Goal: Task Accomplishment & Management: Complete application form

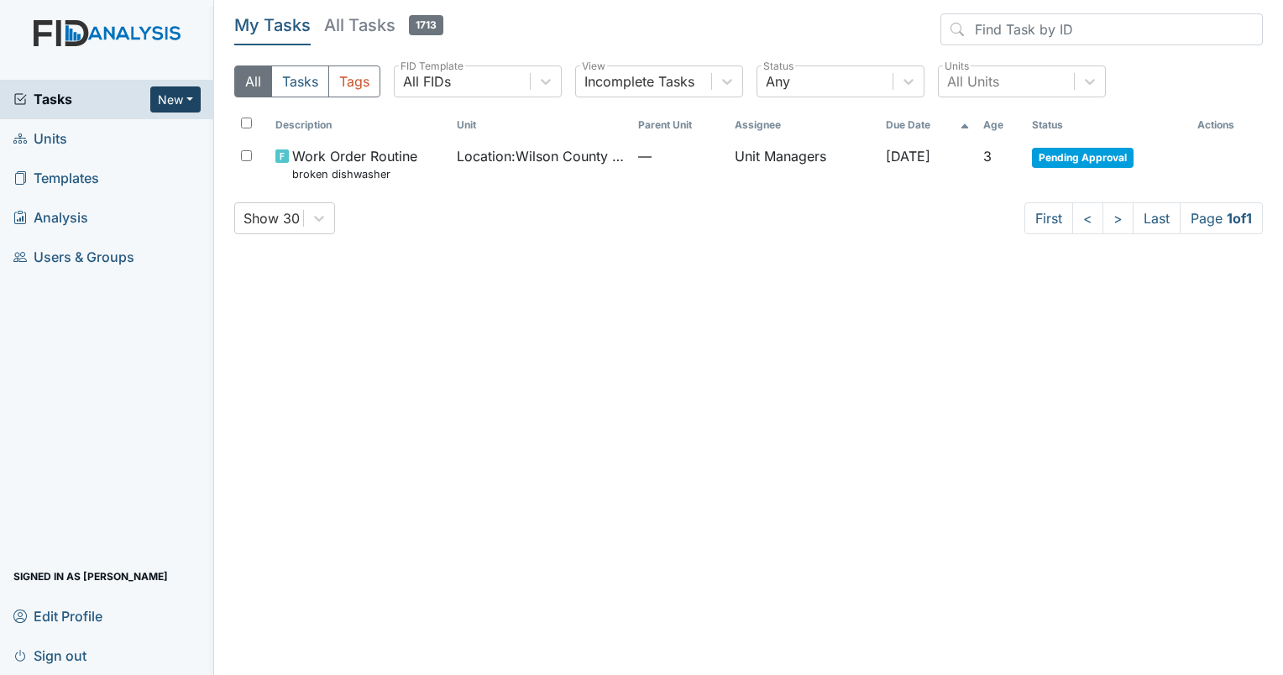
click at [194, 97] on button "New" at bounding box center [175, 100] width 50 height 26
click at [132, 167] on link "Inspection" at bounding box center [132, 161] width 133 height 27
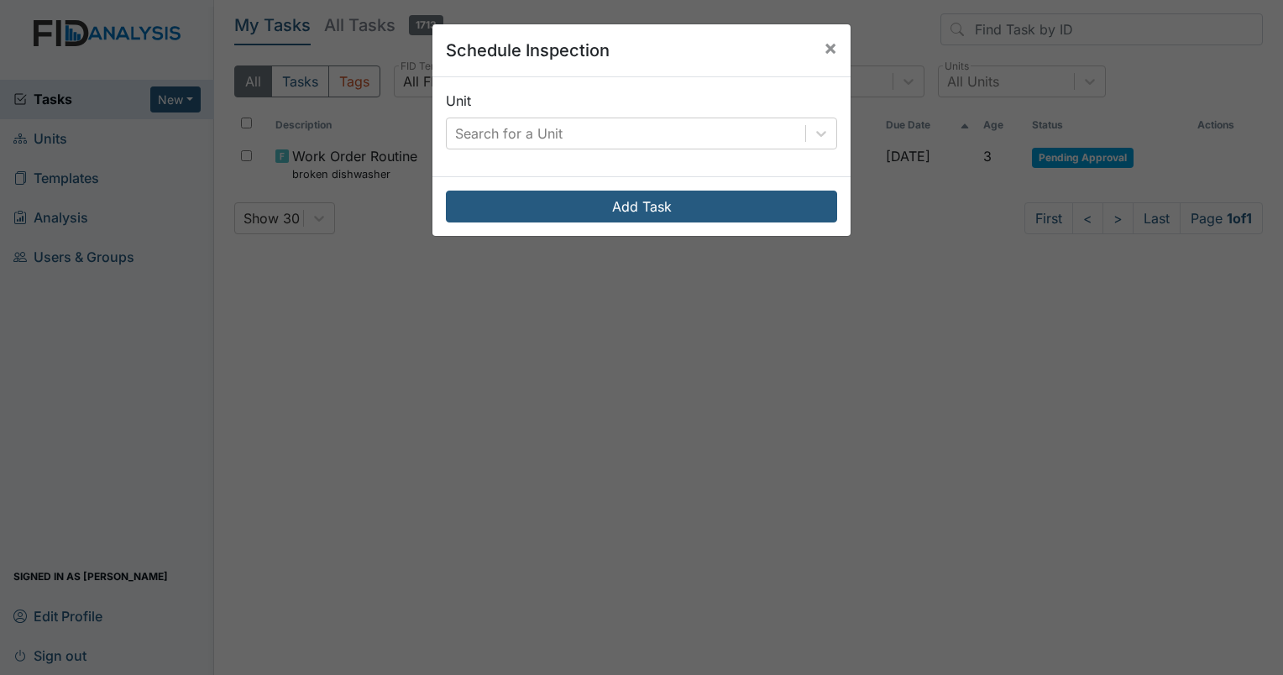
click at [187, 98] on div "Schedule Inspection × Unit Search for a Unit Add Task" at bounding box center [641, 337] width 1283 height 675
click at [827, 50] on span "×" at bounding box center [830, 47] width 13 height 24
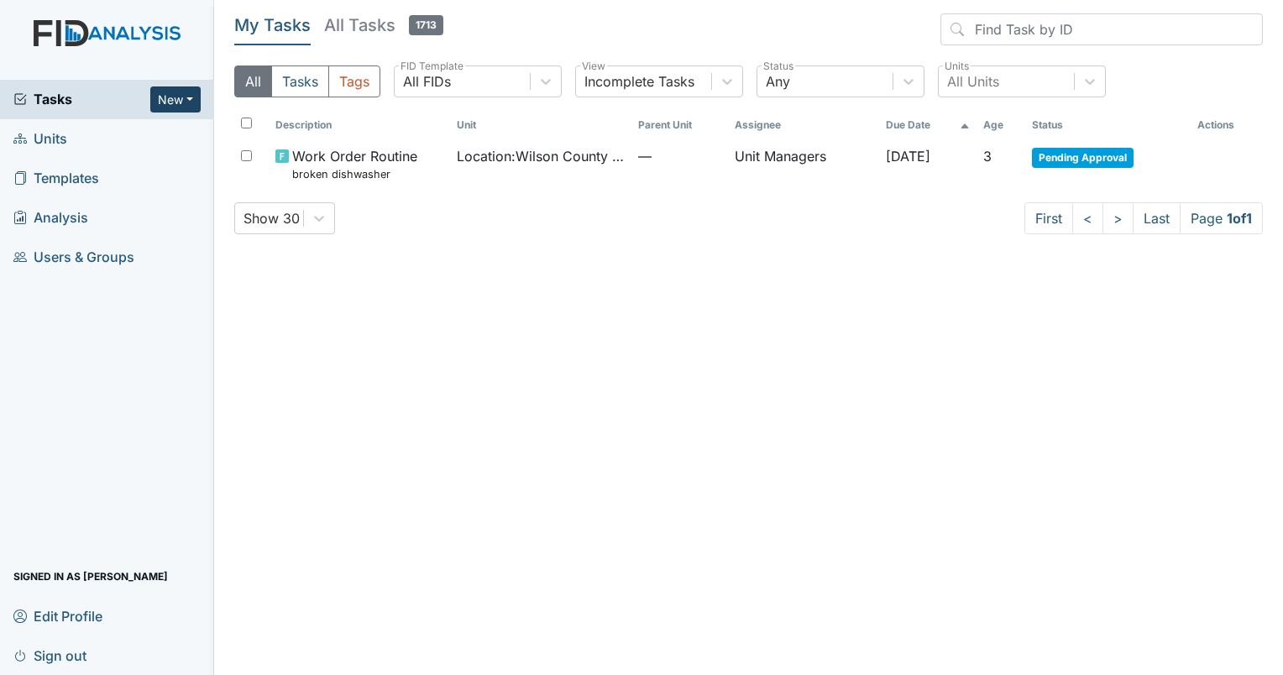
click at [193, 96] on button "New" at bounding box center [175, 100] width 50 height 26
click at [98, 142] on link "Form" at bounding box center [132, 134] width 133 height 27
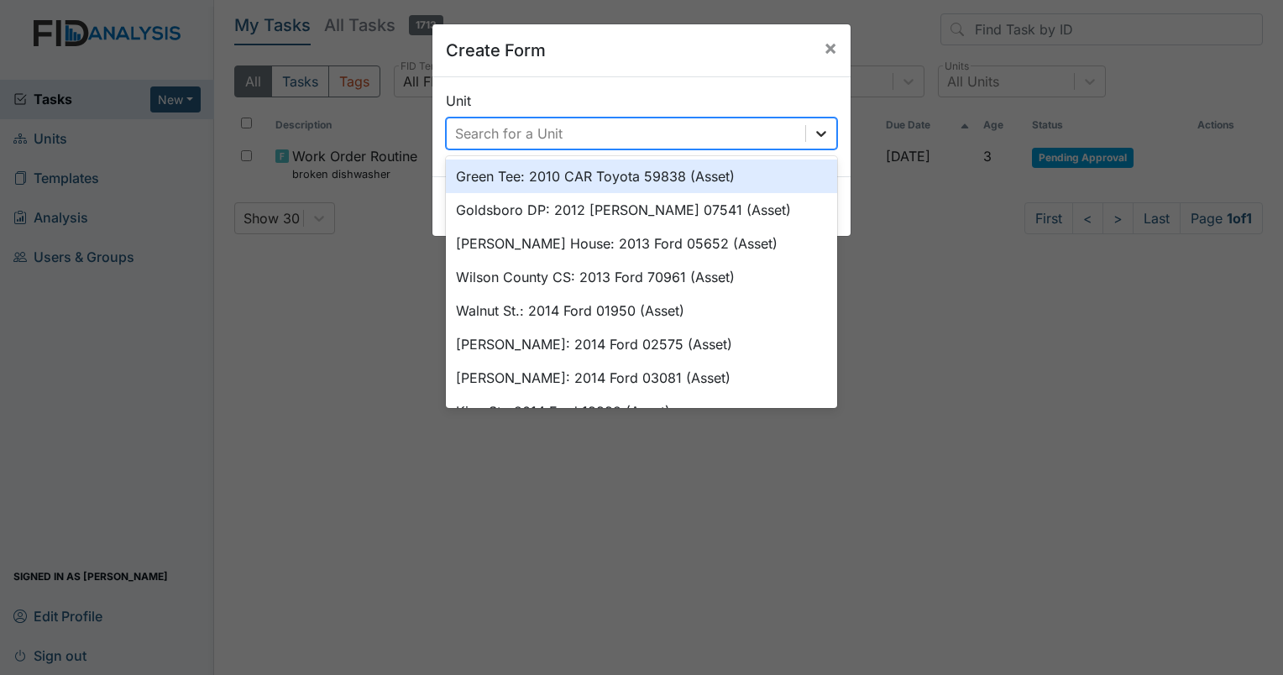
click at [813, 134] on icon at bounding box center [821, 133] width 17 height 17
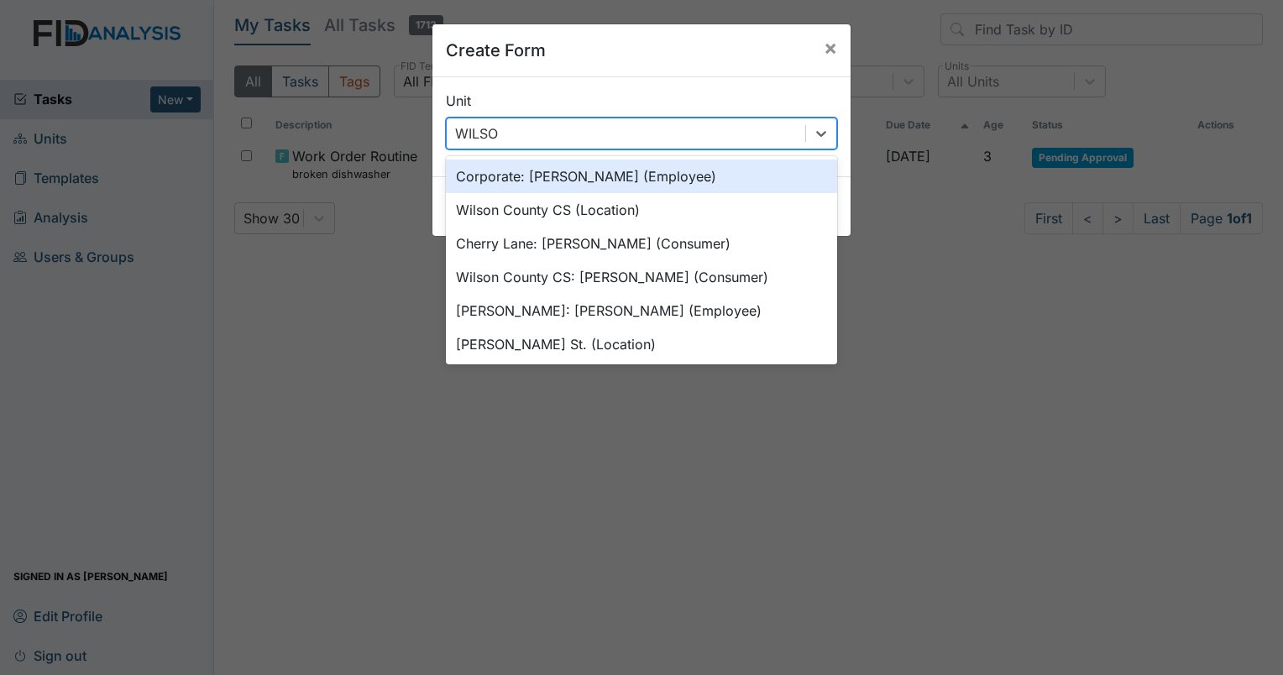
type input "WILSON"
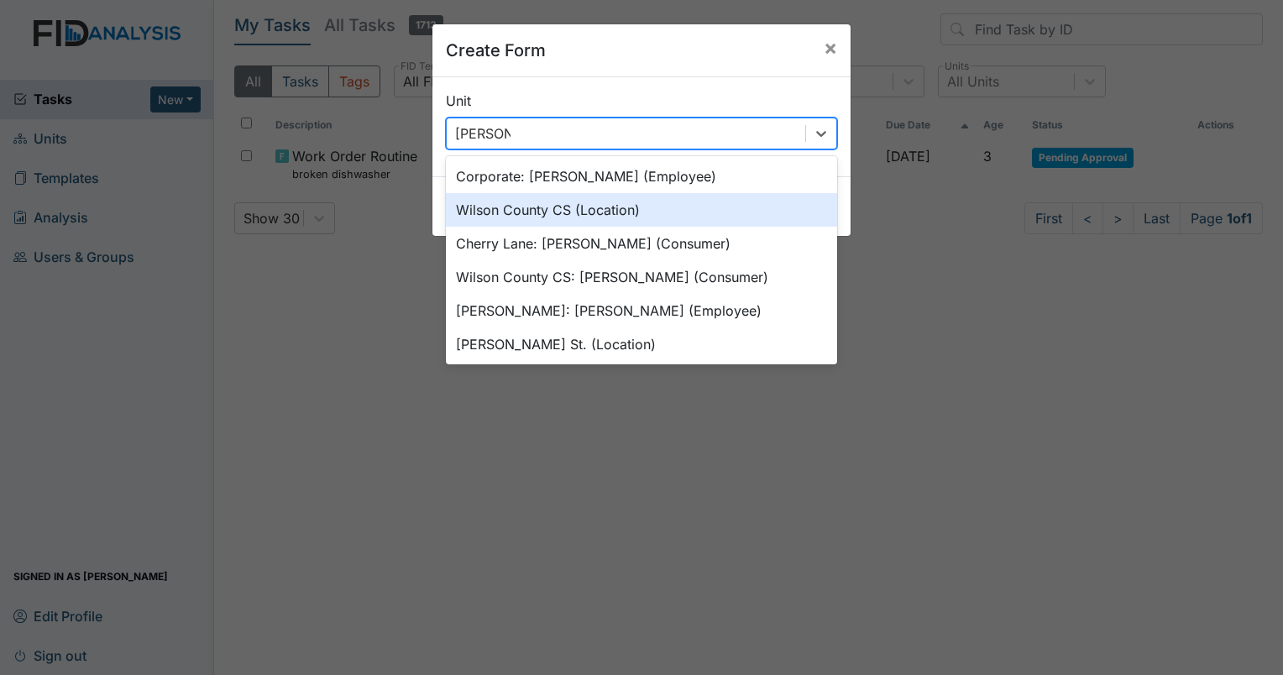
click at [543, 212] on div "Wilson County CS (Location)" at bounding box center [641, 210] width 391 height 34
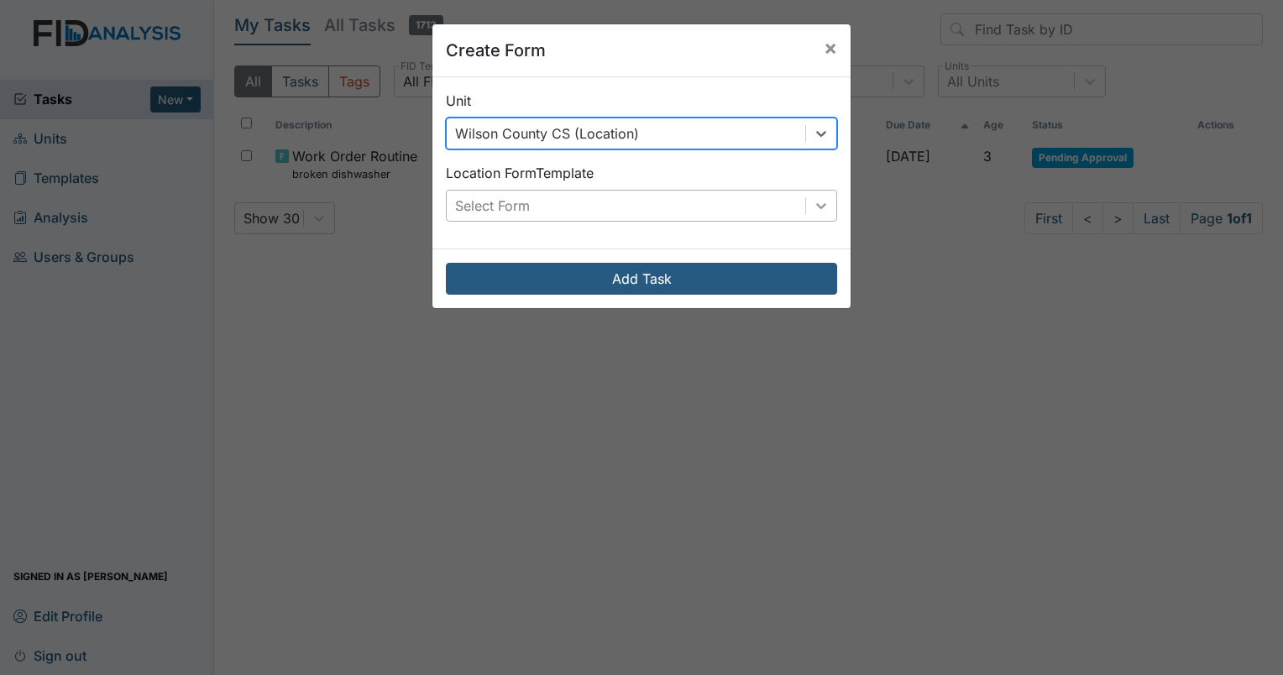
click at [816, 205] on icon at bounding box center [821, 206] width 10 height 6
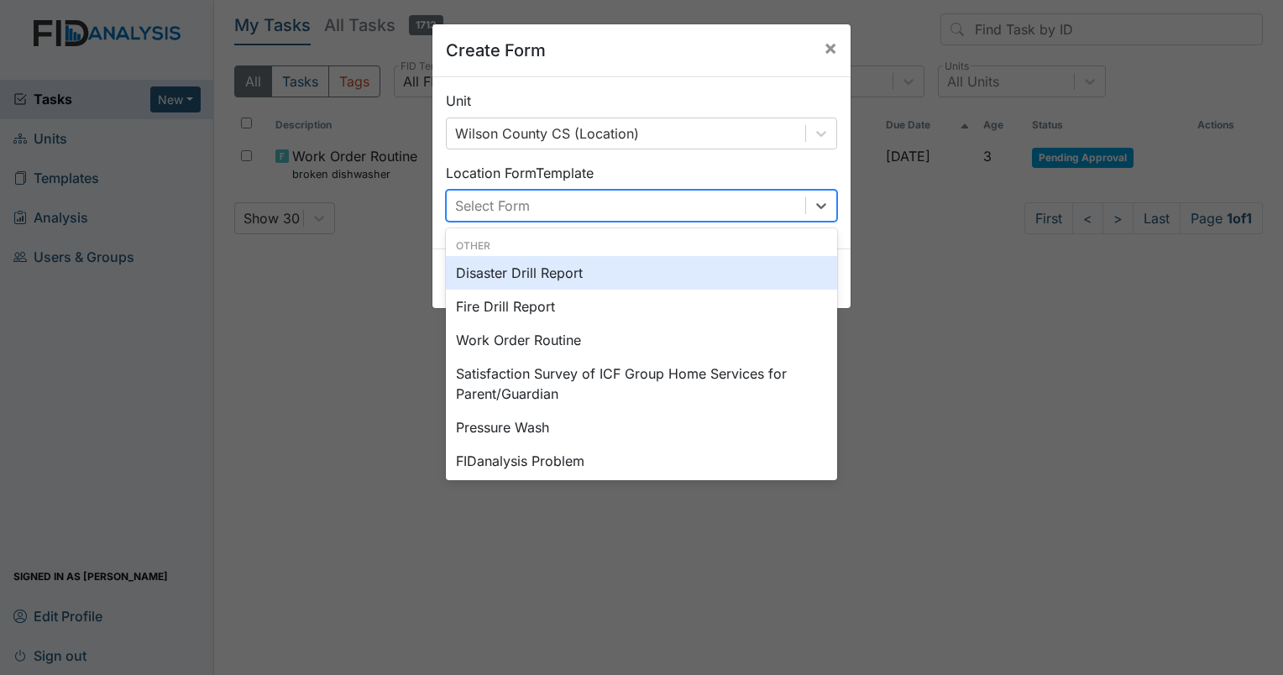
click at [494, 273] on div "Disaster Drill Report" at bounding box center [641, 273] width 391 height 34
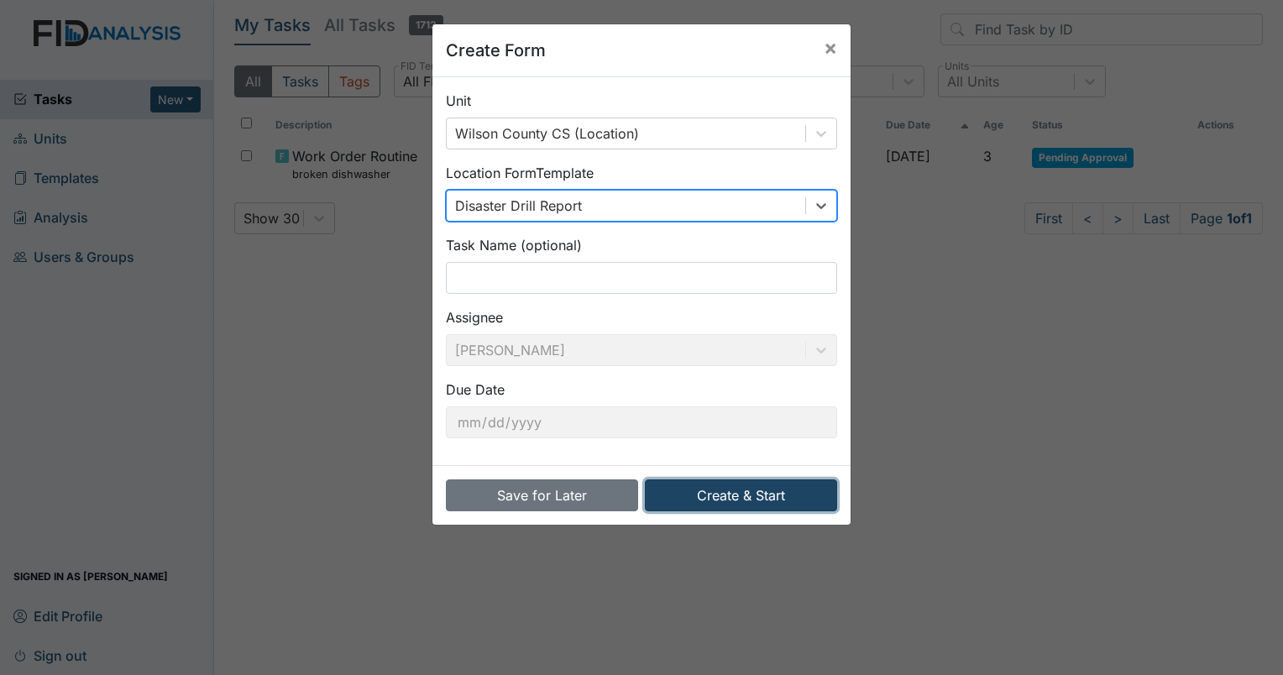
click at [724, 495] on button "Create & Start" at bounding box center [741, 496] width 192 height 32
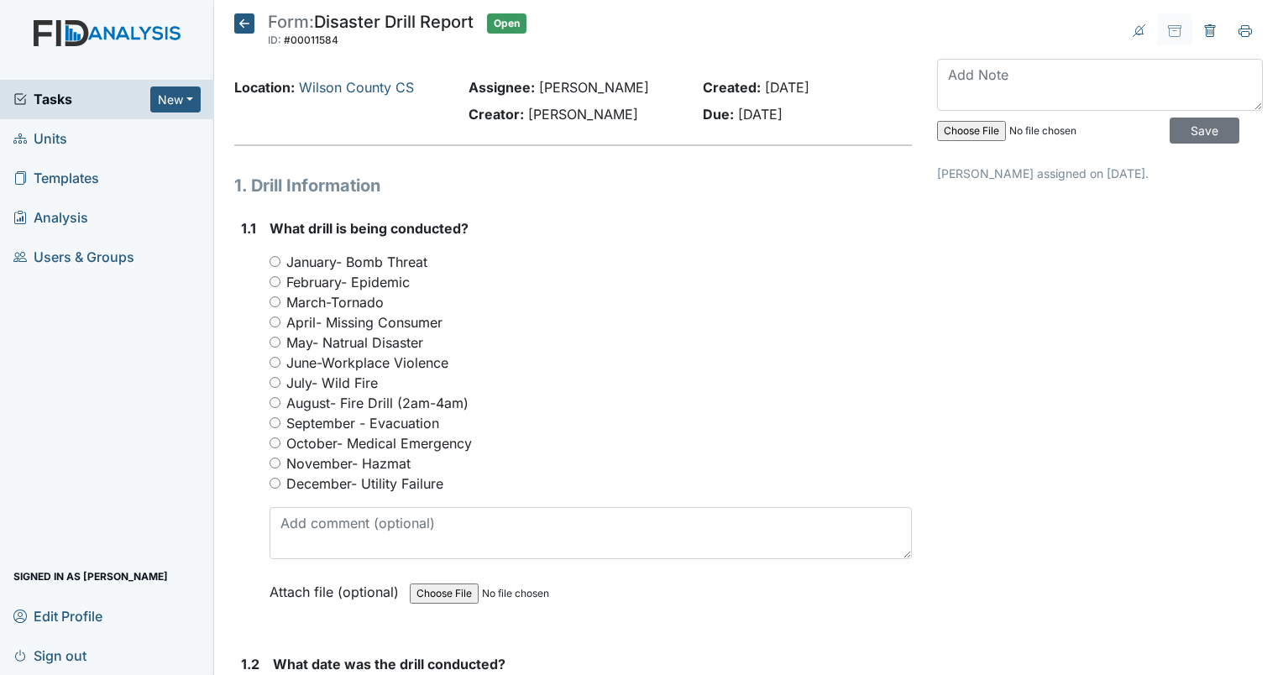
click at [276, 424] on input "September - Evacuation" at bounding box center [275, 422] width 11 height 11
radio input "true"
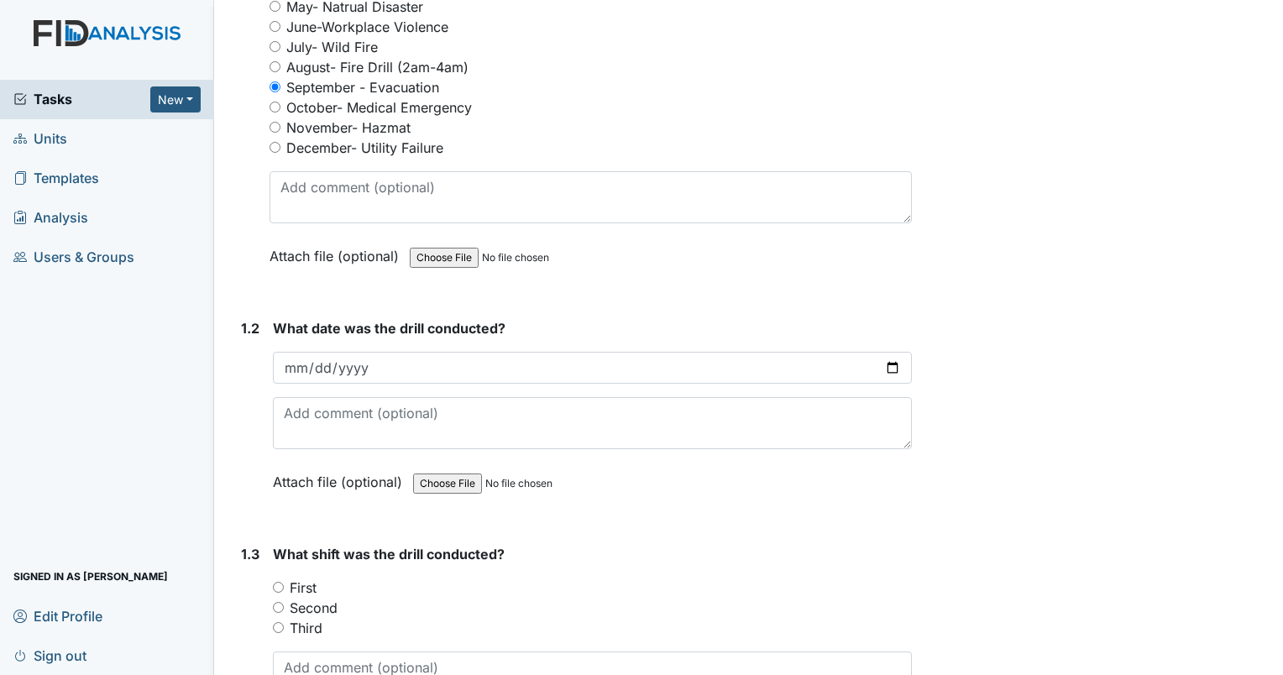
scroll to position [420, 0]
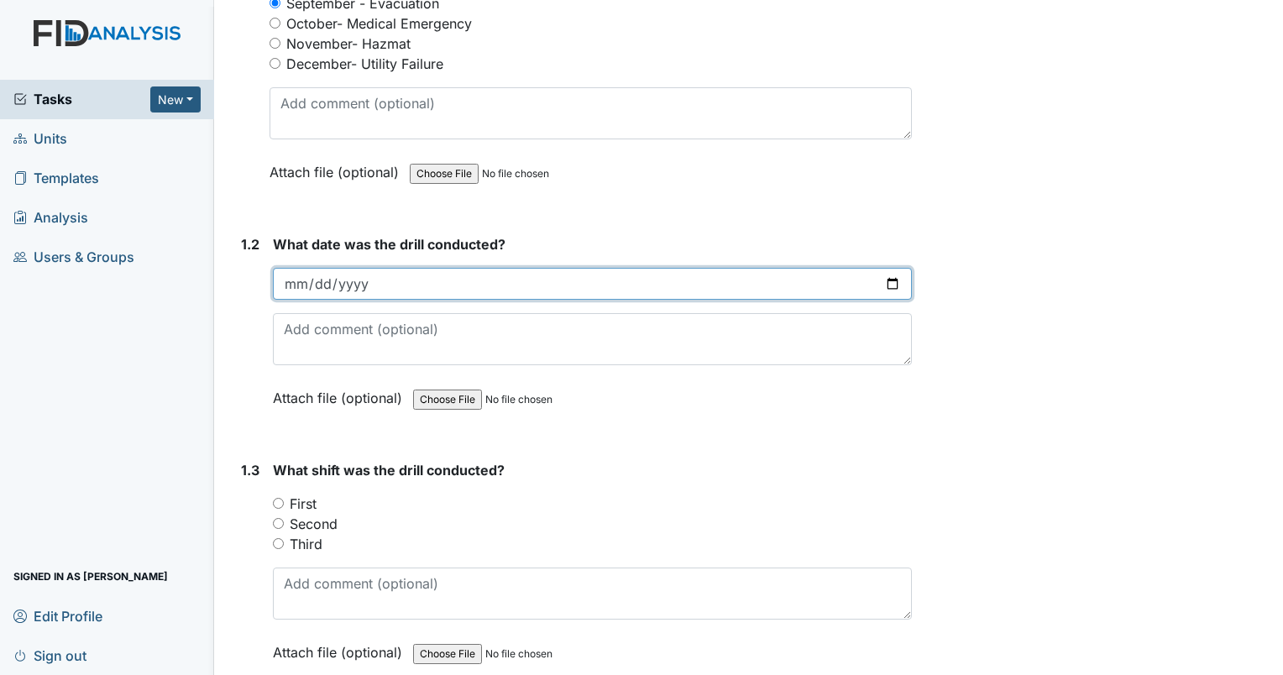
click at [305, 286] on input "date" at bounding box center [592, 284] width 639 height 32
type input "0025-09-27"
click at [885, 286] on input "date" at bounding box center [592, 284] width 639 height 32
type input "[DATE]"
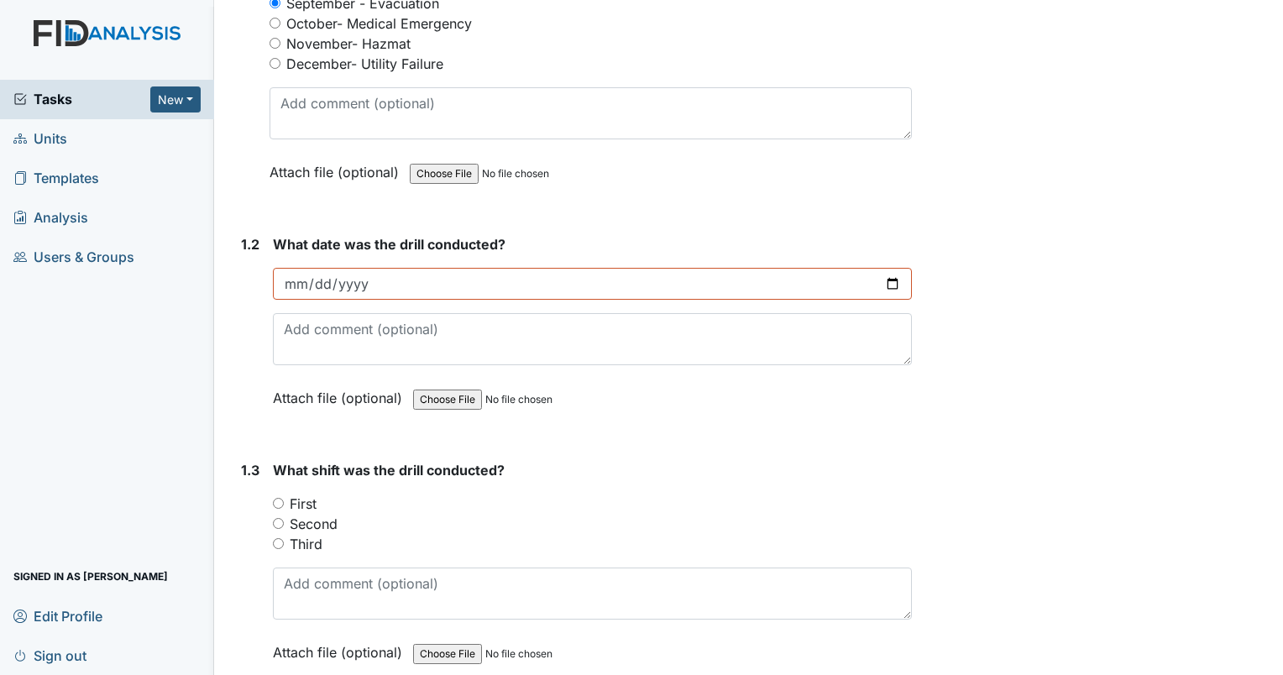
drag, startPoint x: 274, startPoint y: 501, endPoint x: 365, endPoint y: 496, distance: 91.7
click at [272, 501] on div "1.3 What shift was the drill conducted? You must select one of the below option…" at bounding box center [573, 574] width 678 height 228
click at [280, 501] on input "First" at bounding box center [278, 503] width 11 height 11
radio input "true"
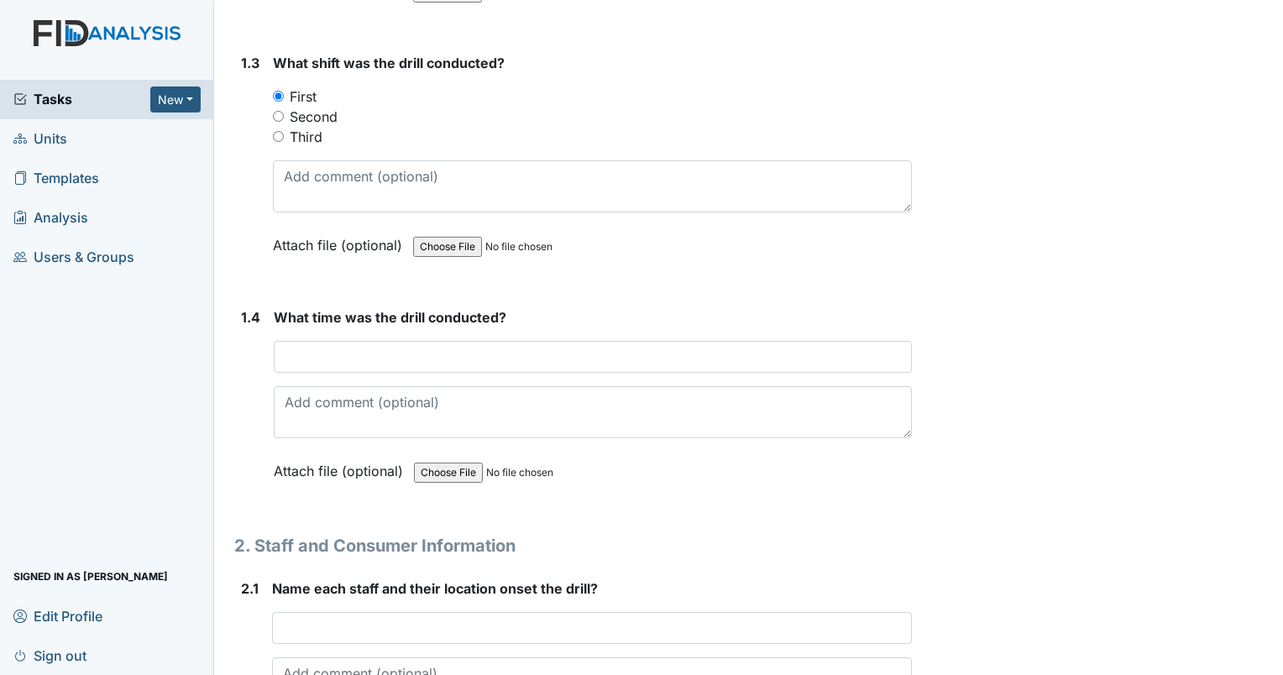
scroll to position [840, 0]
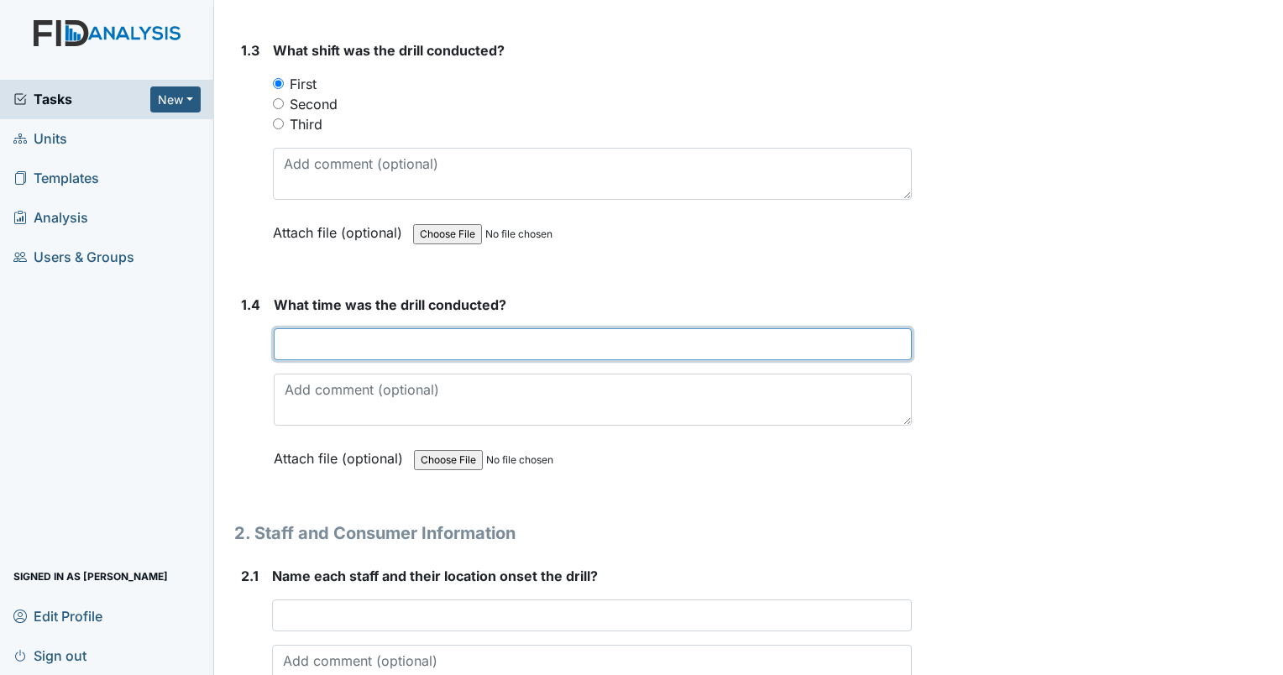
click at [346, 339] on input "text" at bounding box center [593, 344] width 638 height 32
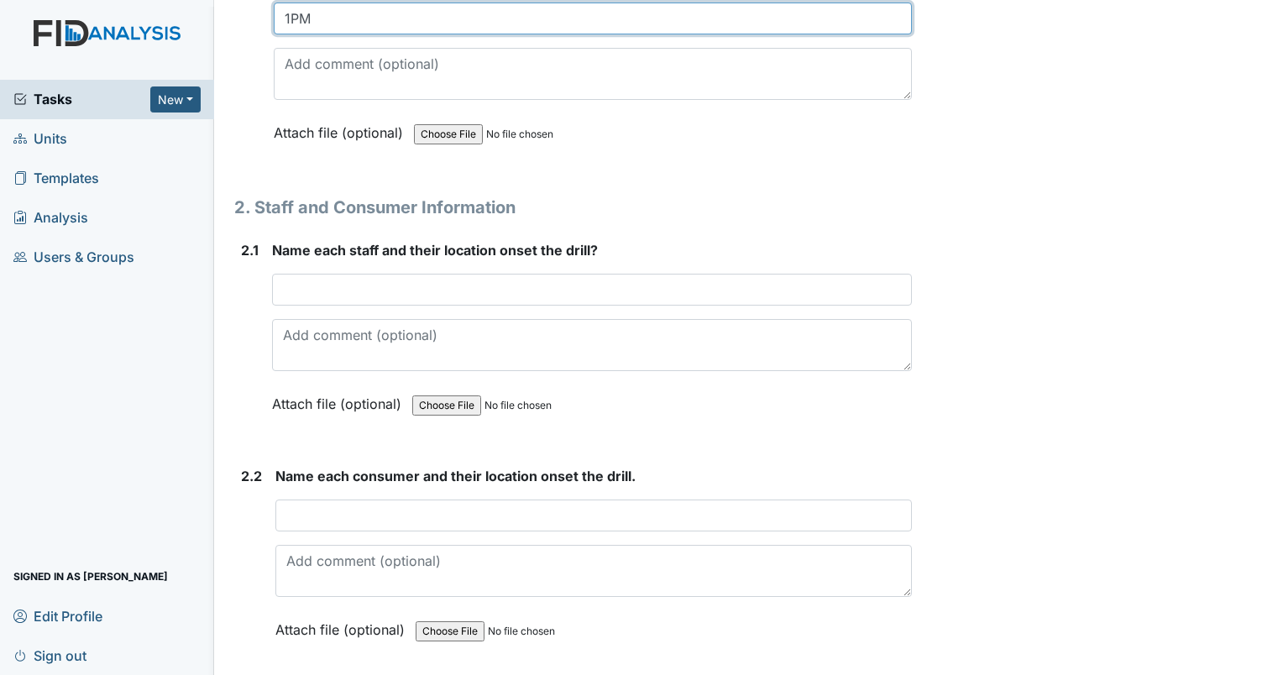
scroll to position [1176, 0]
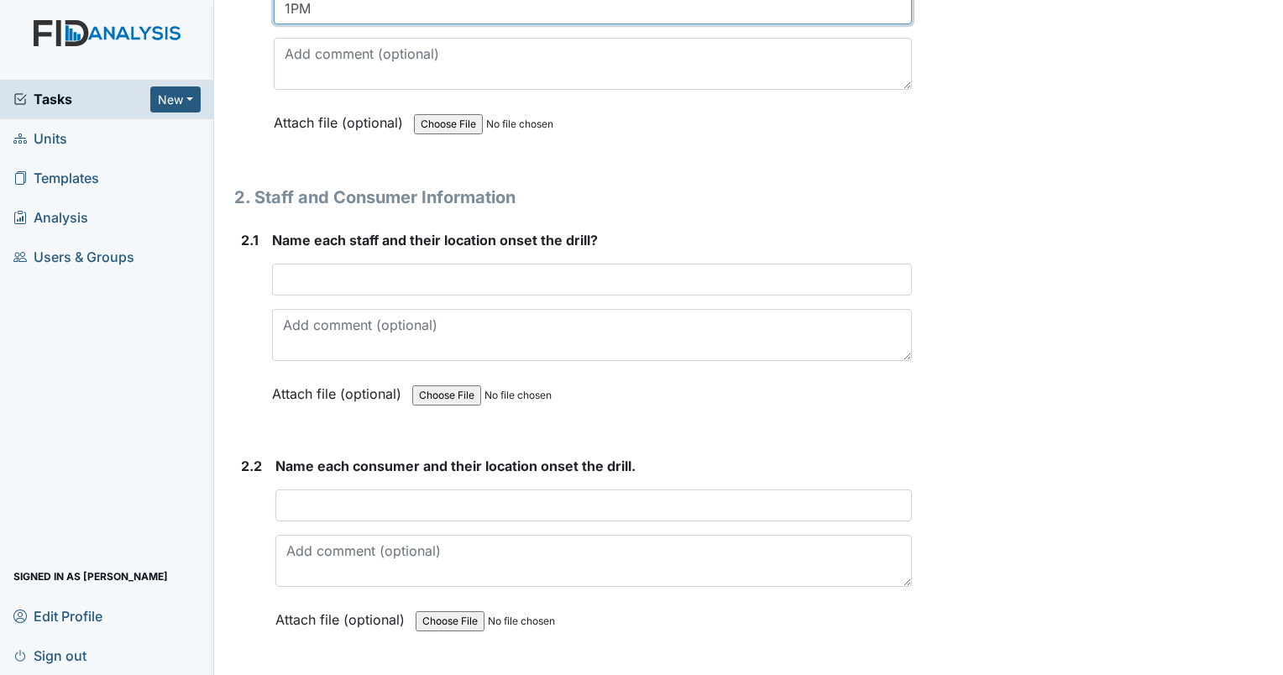
type input "1PM"
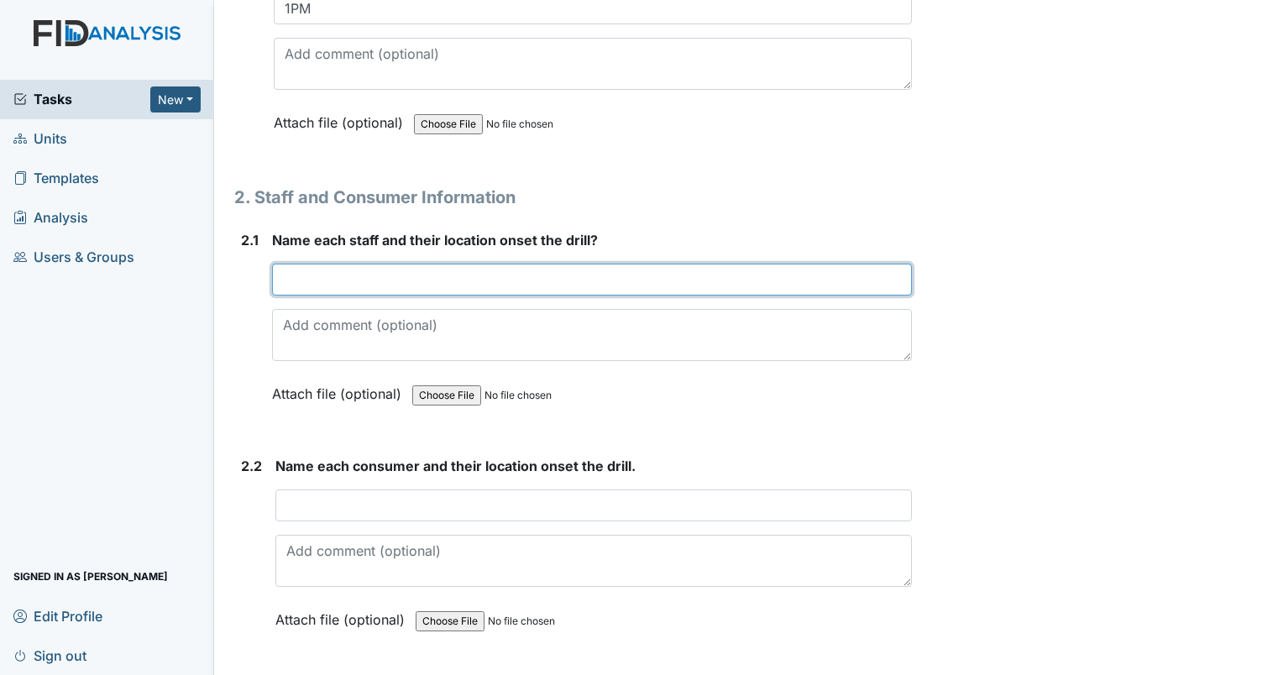
click at [312, 271] on input "text" at bounding box center [592, 280] width 640 height 32
type input "[PERSON_NAME] Livingroom"
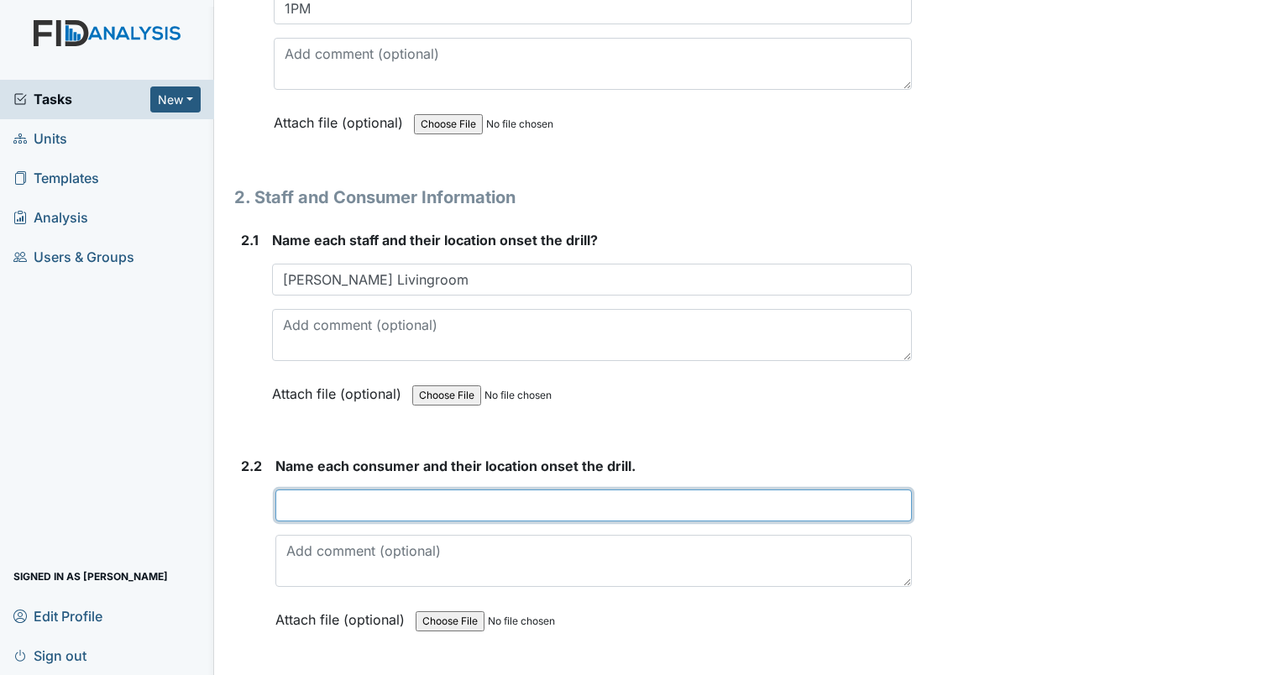
click at [303, 511] on input "text" at bounding box center [594, 506] width 637 height 32
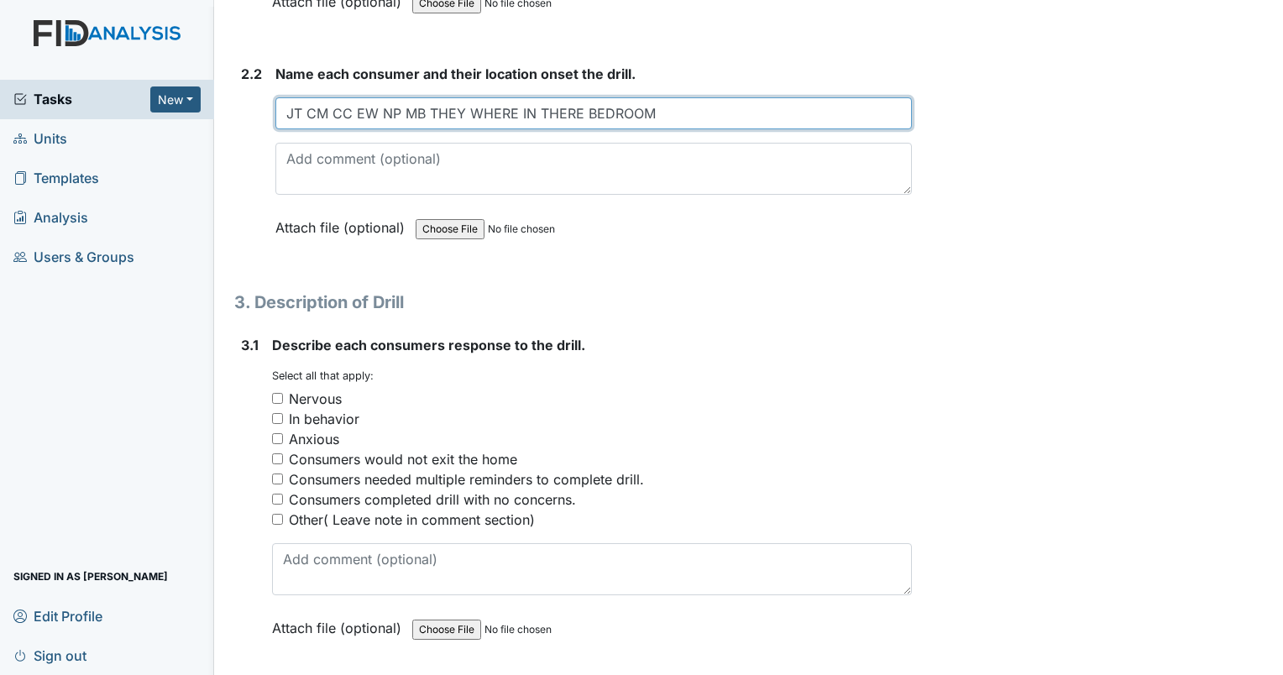
scroll to position [1596, 0]
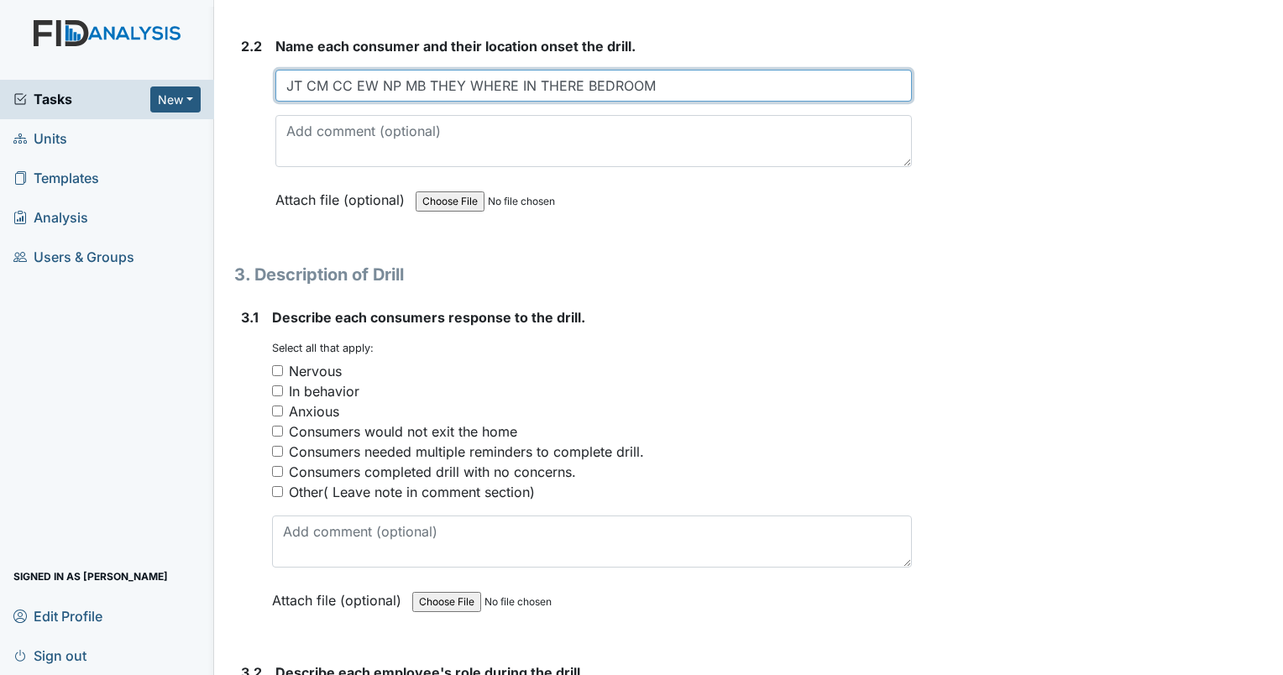
type input "JT CM CC EW NP MB THEY WHERE IN THERE BEDROOM"
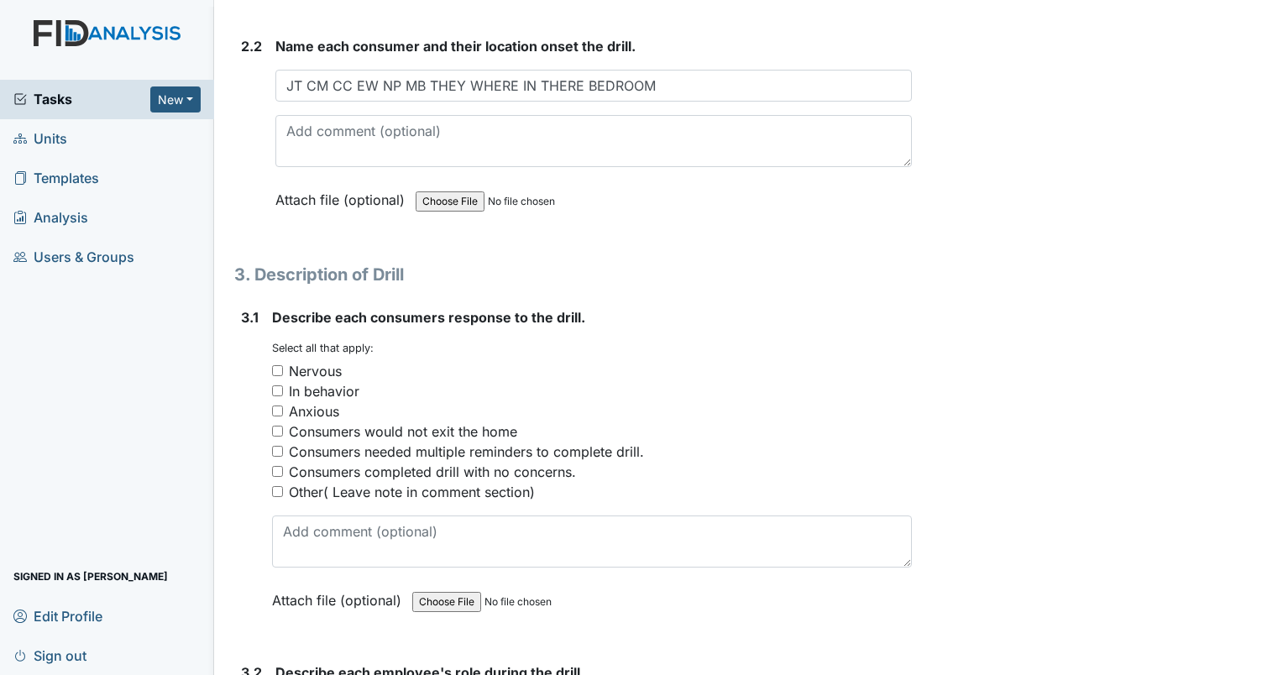
click at [276, 408] on input "Anxious" at bounding box center [277, 411] width 11 height 11
checkbox input "true"
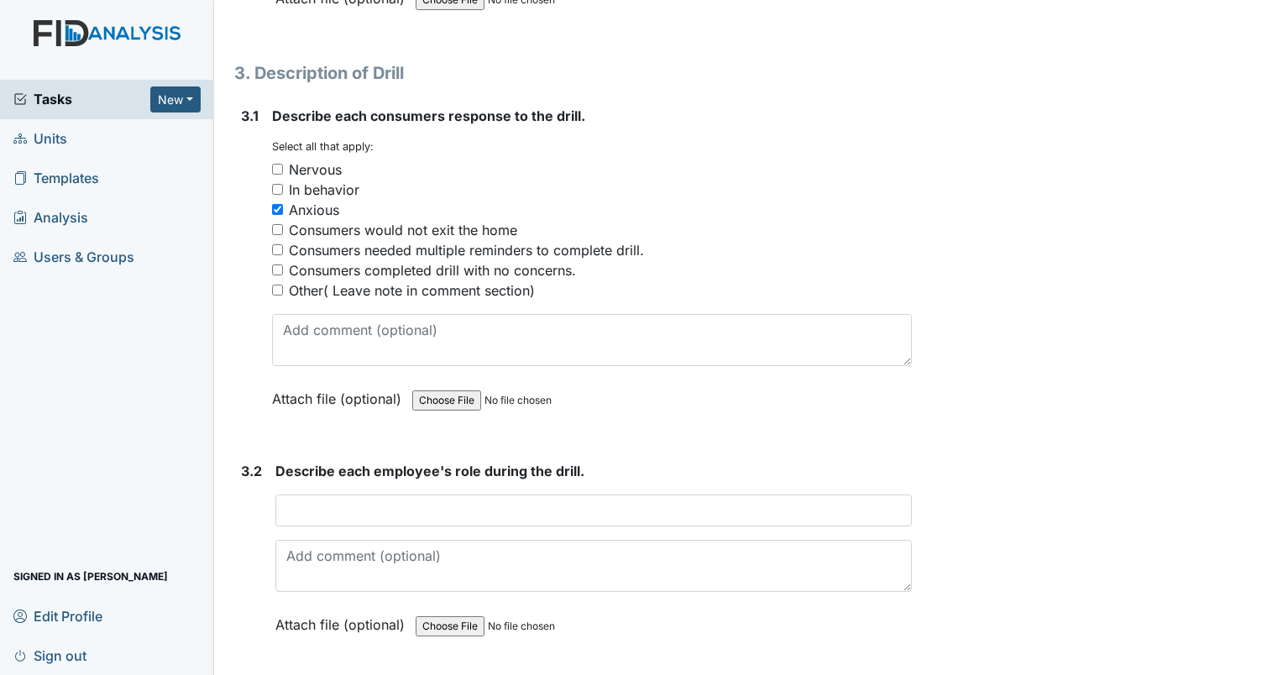
scroll to position [1848, 0]
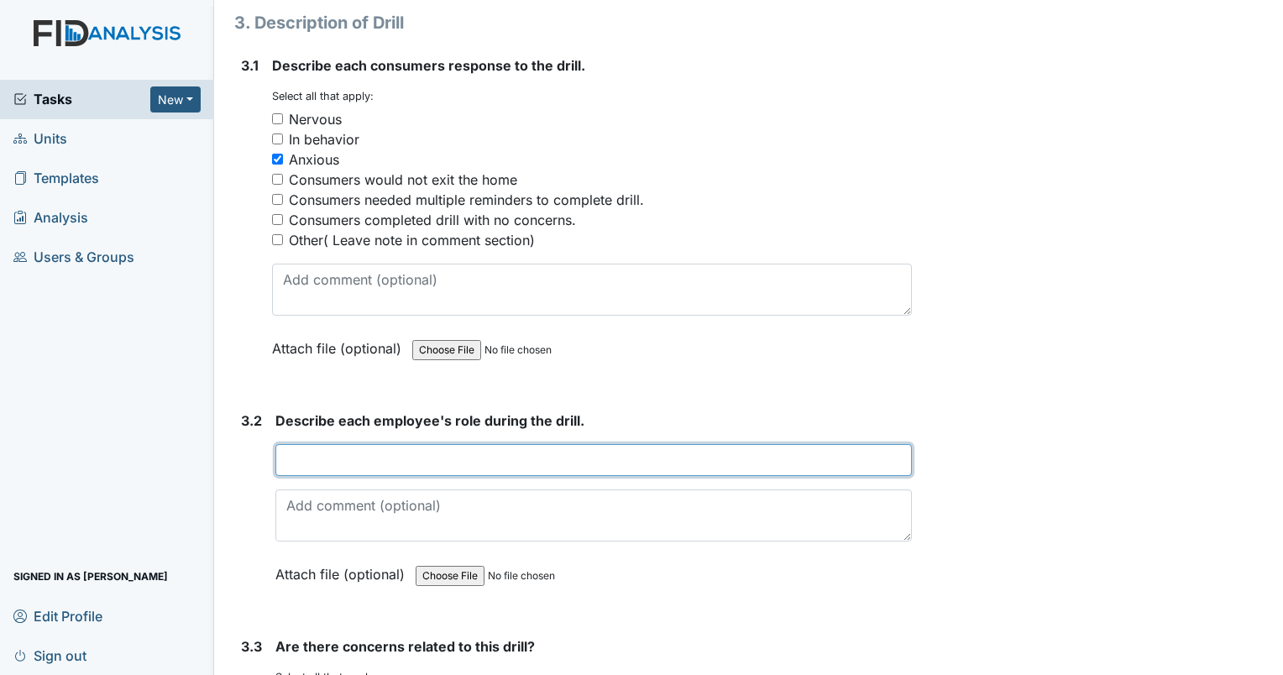
click at [327, 444] on input "text" at bounding box center [594, 460] width 637 height 32
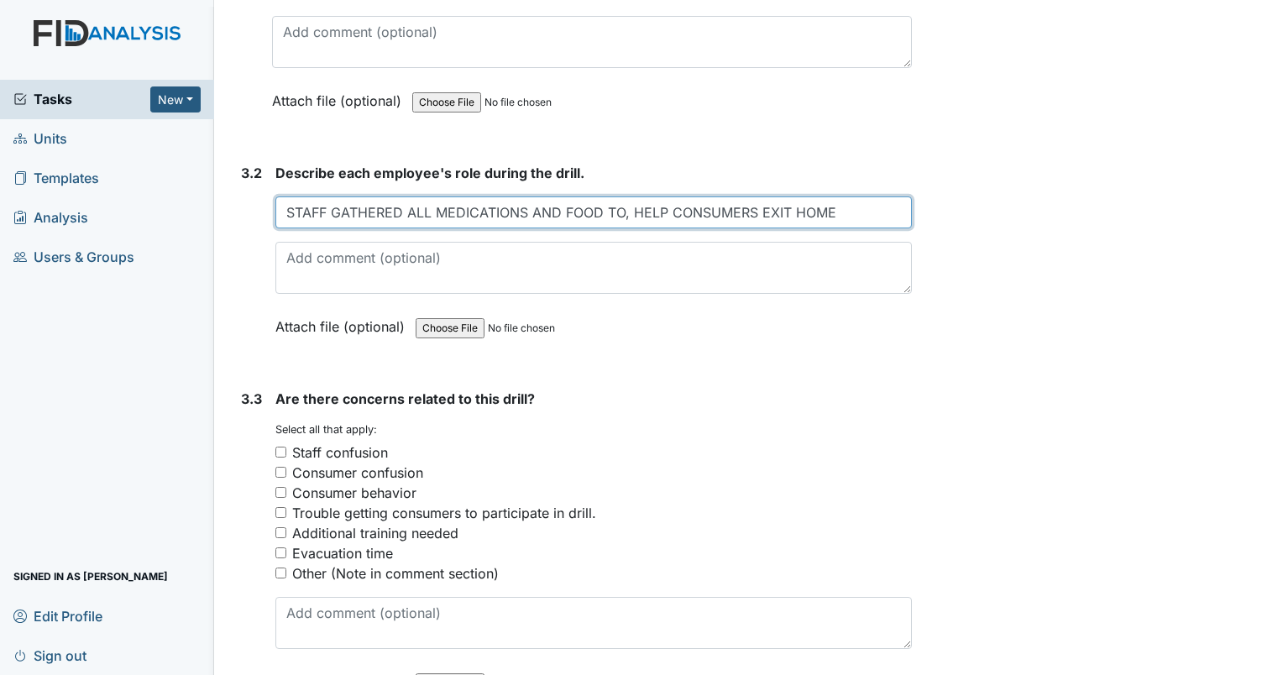
scroll to position [2184, 0]
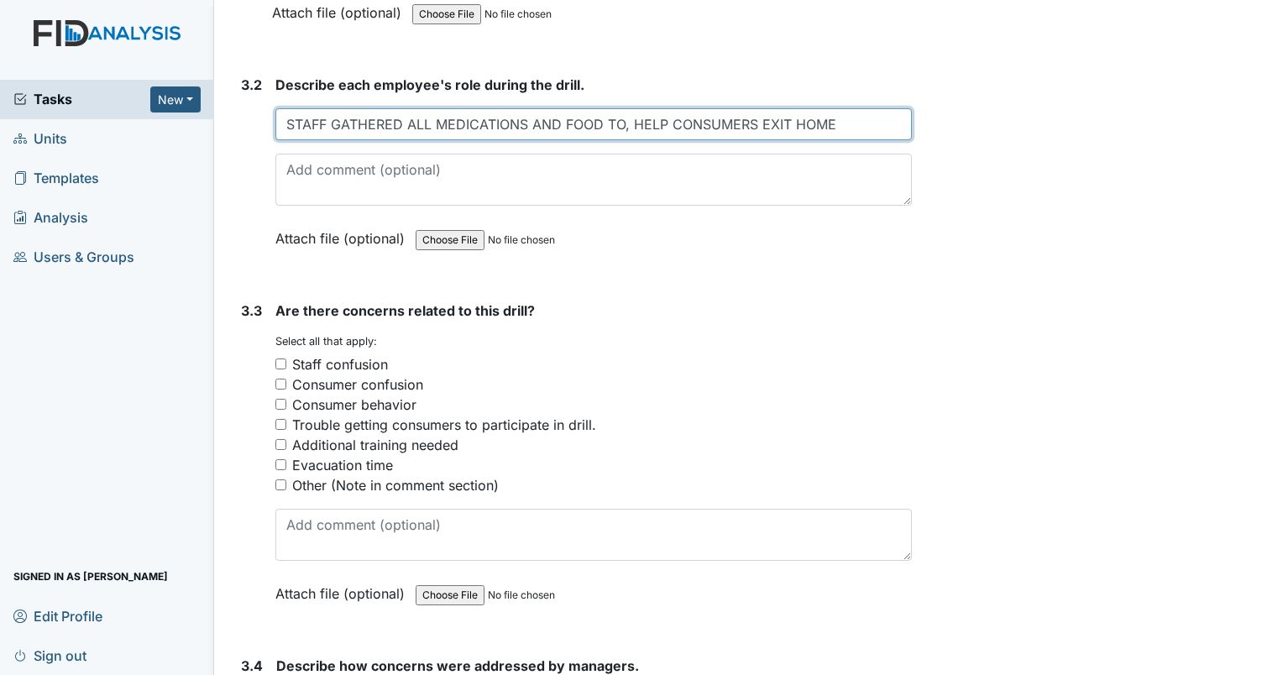
type input "STAFF GATHERED ALL MEDICATIONS AND FOOD TO, HELP CONSUMERS EXIT HOME"
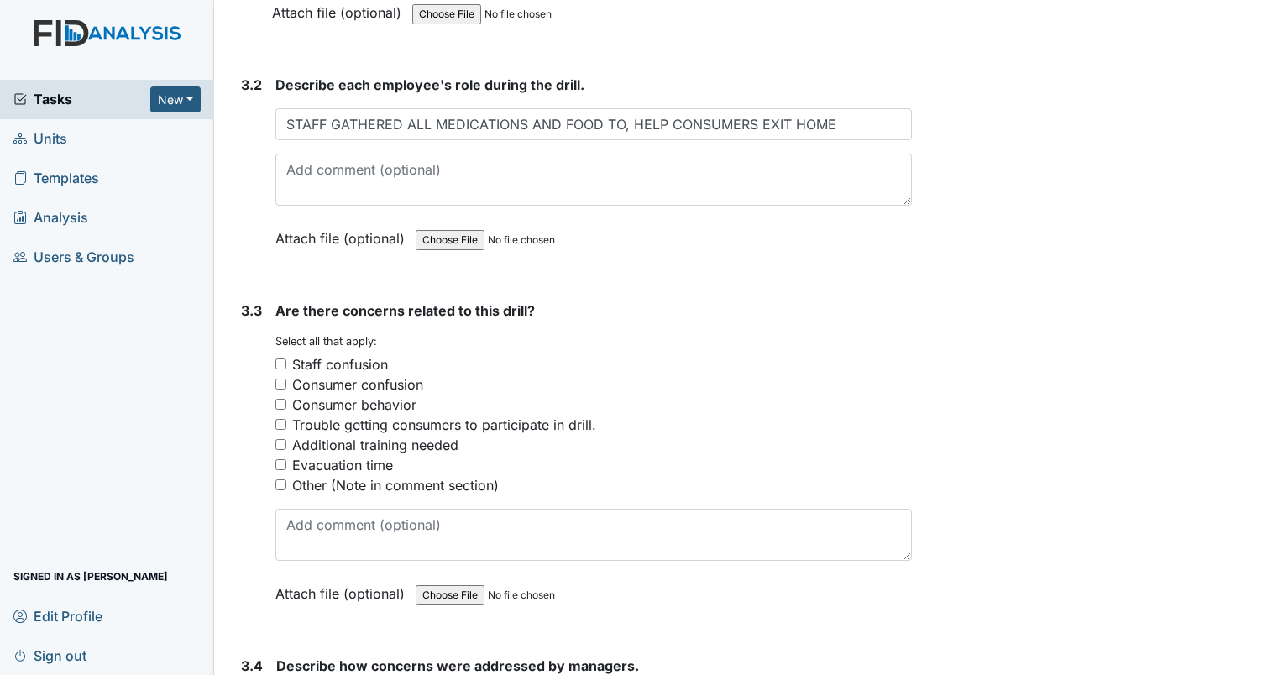
click at [278, 459] on input "Evacuation time" at bounding box center [281, 464] width 11 height 11
checkbox input "true"
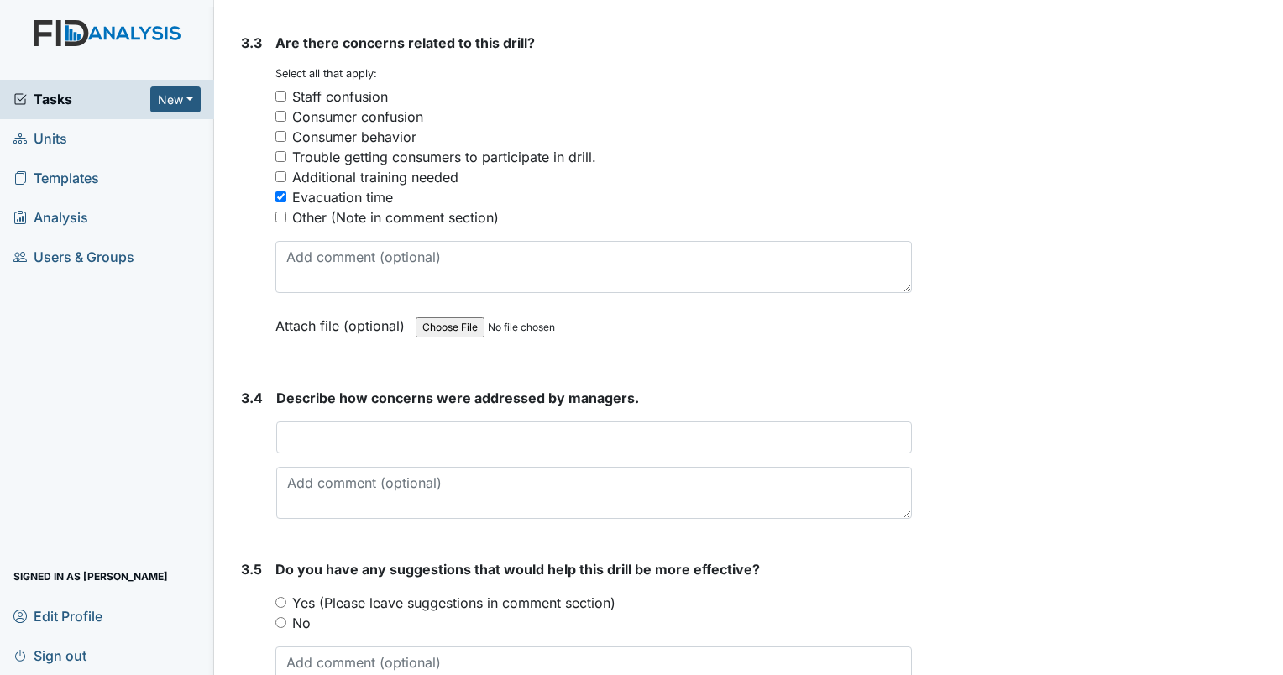
scroll to position [2520, 0]
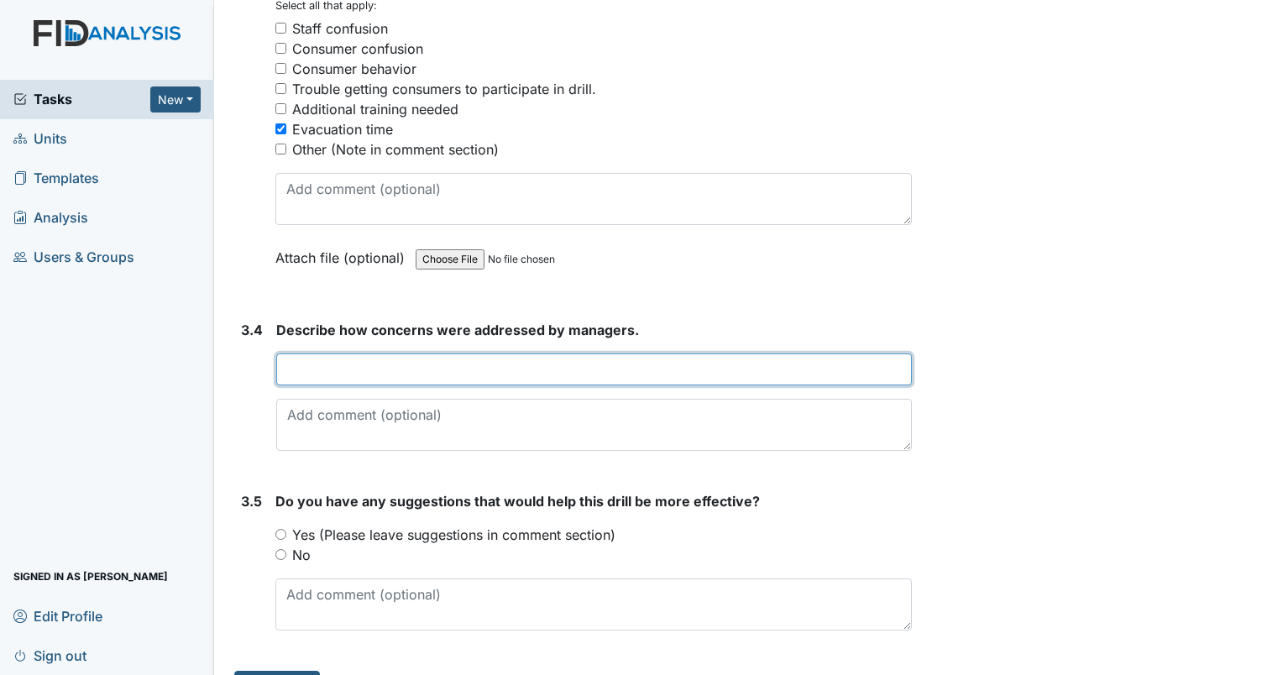
click at [432, 360] on input "text" at bounding box center [594, 370] width 636 height 32
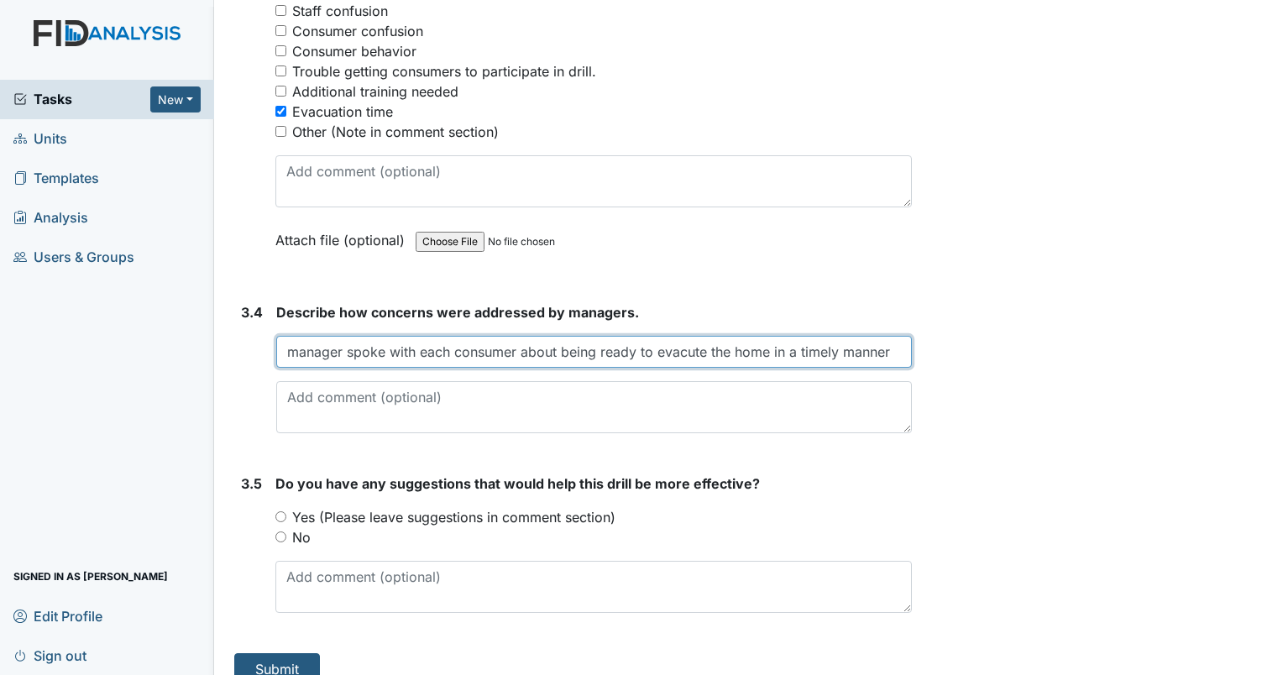
scroll to position [2552, 0]
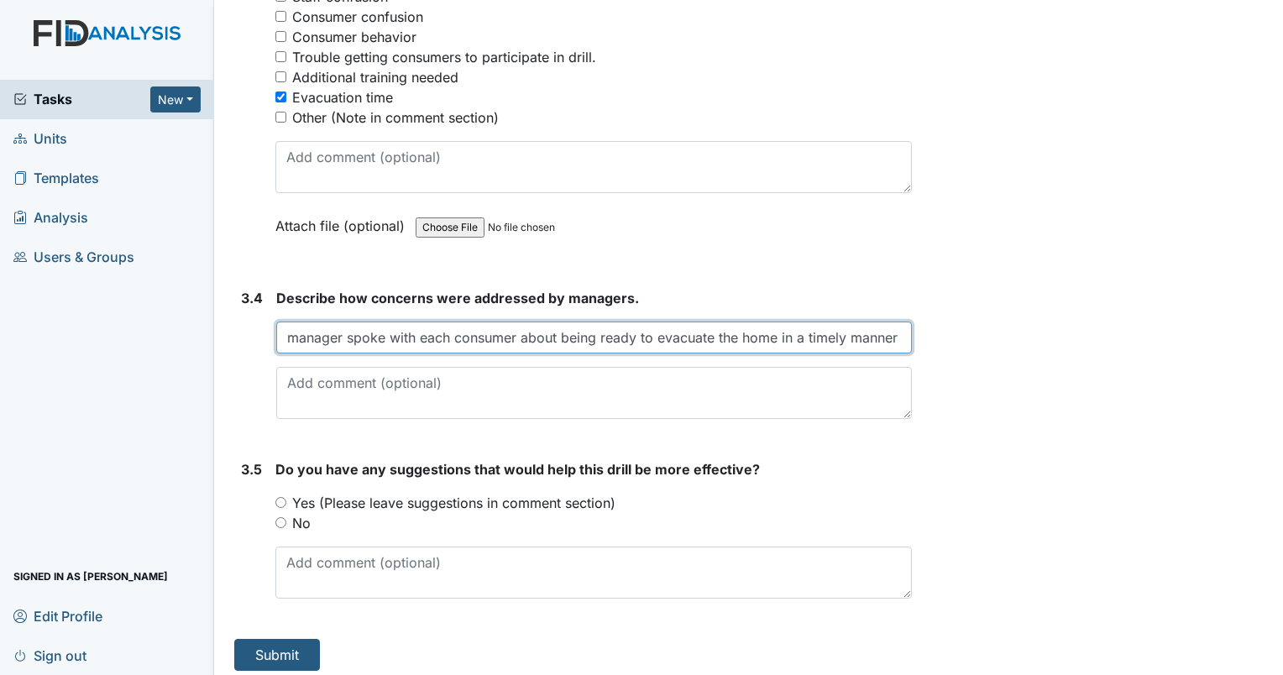
type input "manager spoke with each consumer about being ready to evacuate the home in a ti…"
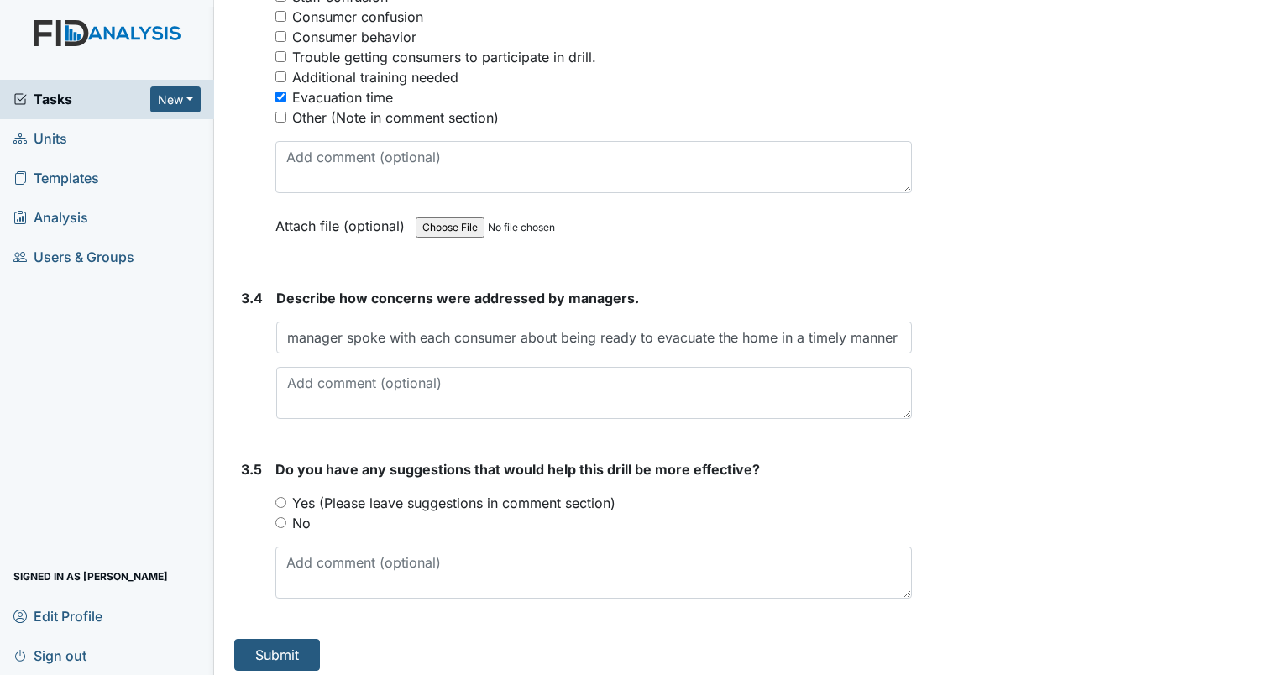
click at [281, 517] on input "No" at bounding box center [281, 522] width 11 height 11
radio input "true"
click at [304, 654] on button "Submit" at bounding box center [277, 655] width 86 height 32
